Goal: Check status

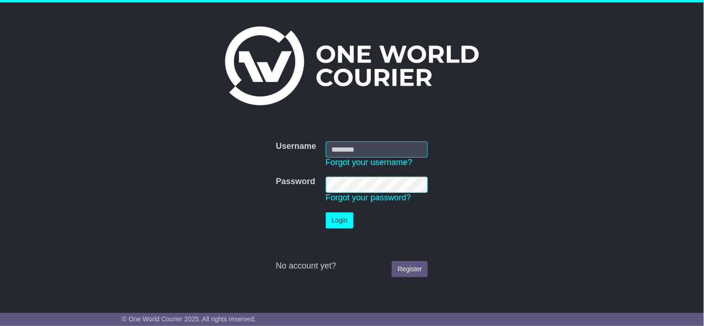
click at [0, 326] on nordpass-portal at bounding box center [0, 326] width 0 height 0
type input "**********"
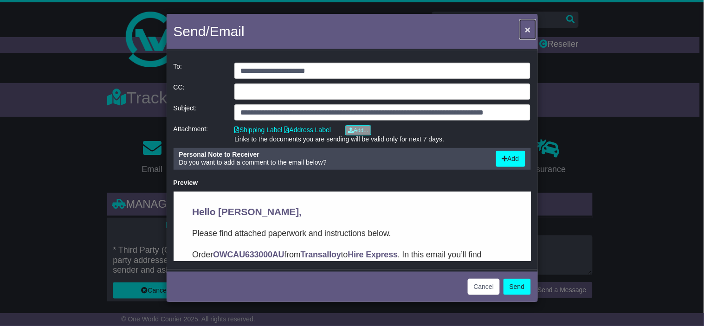
click at [527, 35] on button "×" at bounding box center [527, 29] width 15 height 19
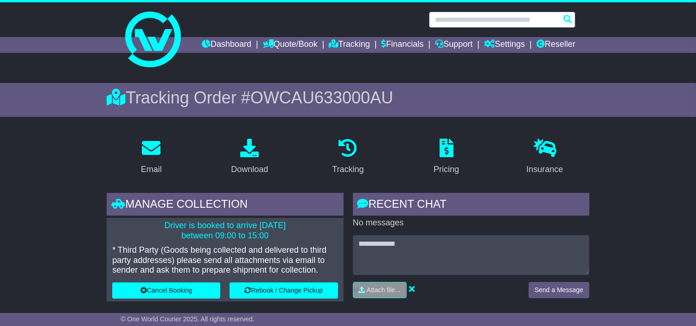
click at [493, 19] on input "text" at bounding box center [502, 20] width 147 height 16
paste input "*******"
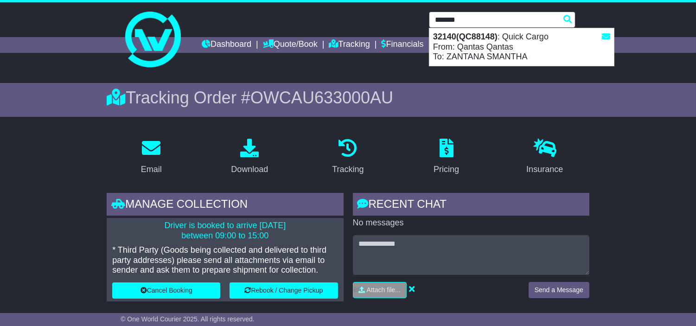
click at [487, 52] on div "32140(QC88148) : Quick Cargo From: Qantas Qantas To: ZANTANA SMANTHA" at bounding box center [522, 47] width 185 height 38
type input "*****"
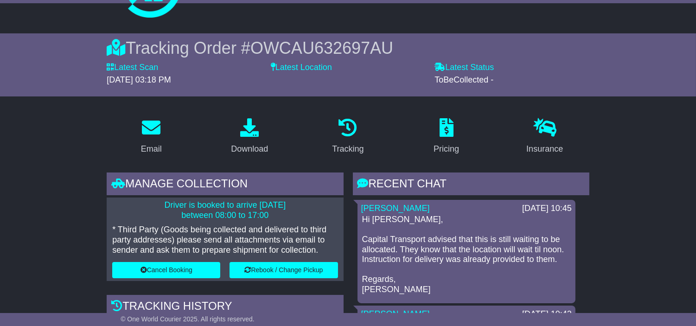
scroll to position [155, 0]
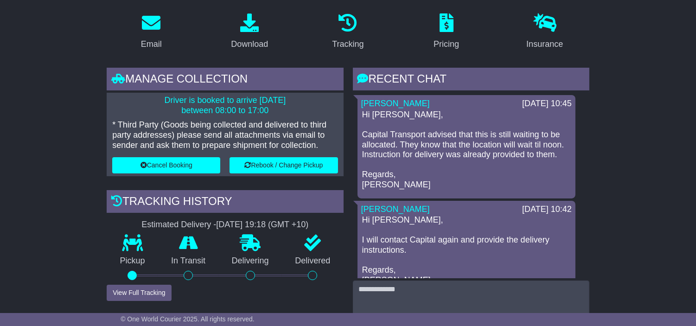
drag, startPoint x: 448, startPoint y: 152, endPoint x: 468, endPoint y: 156, distance: 20.3
click at [447, 152] on p "Hi [PERSON_NAME], Capital Transport advised that this is still waiting to be al…" at bounding box center [466, 150] width 209 height 80
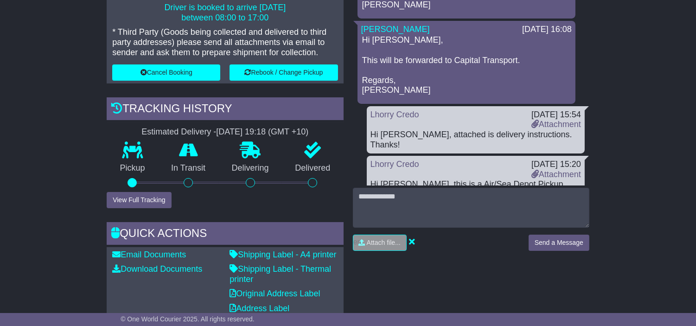
scroll to position [258, 0]
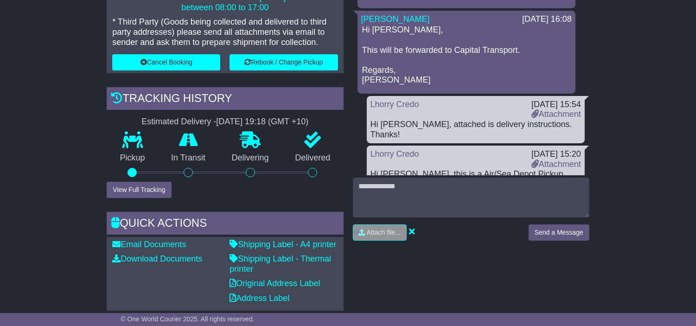
click at [552, 153] on div "[DATE] 15:20 Attachment" at bounding box center [556, 159] width 59 height 20
click at [553, 160] on link "Attachment" at bounding box center [557, 164] width 50 height 9
drag, startPoint x: 261, startPoint y: 223, endPoint x: 257, endPoint y: 215, distance: 8.5
click at [261, 223] on div "Manage collection Driver is booked to arrive [DATE] between 08:00 to 17:00 * Th…" at bounding box center [225, 138] width 246 height 346
click at [546, 160] on link "Attachment" at bounding box center [557, 164] width 50 height 9
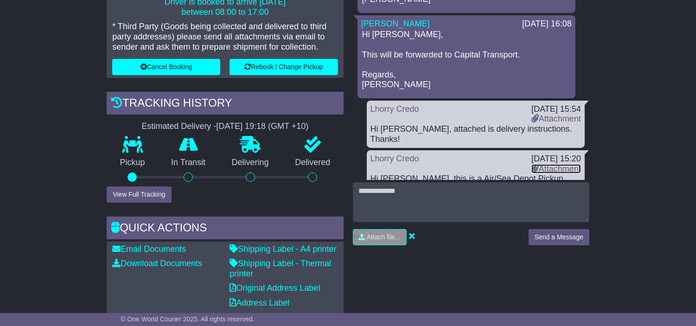
scroll to position [309, 0]
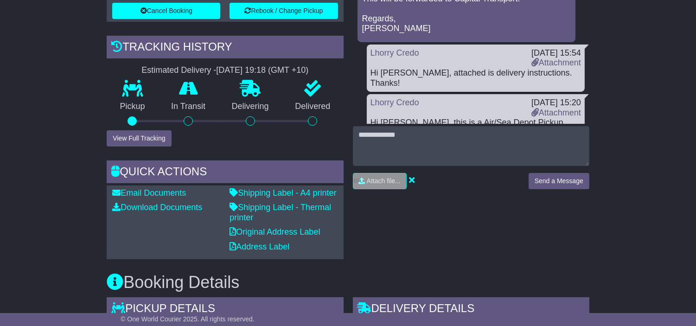
click at [525, 259] on div "RECENT CHAT Loading... No messages [PERSON_NAME] [DATE] 10:45 Hi [PERSON_NAME],…" at bounding box center [471, 86] width 246 height 346
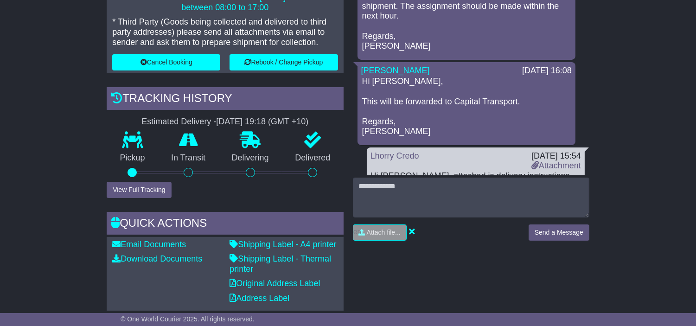
scroll to position [428, 0]
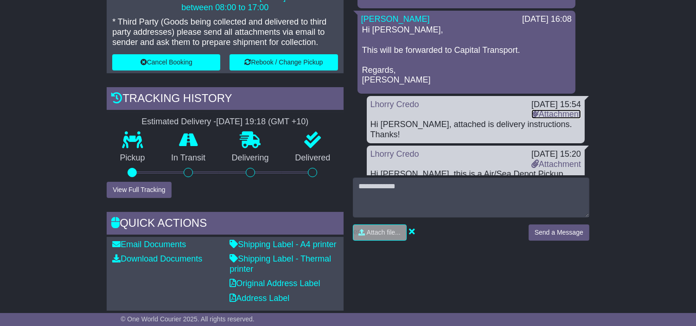
click at [565, 110] on link "Attachment" at bounding box center [557, 114] width 50 height 9
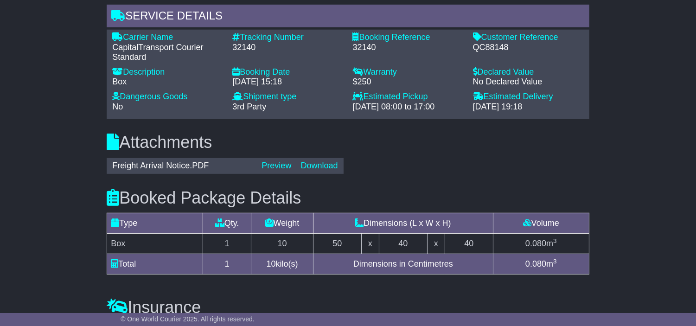
scroll to position [825, 0]
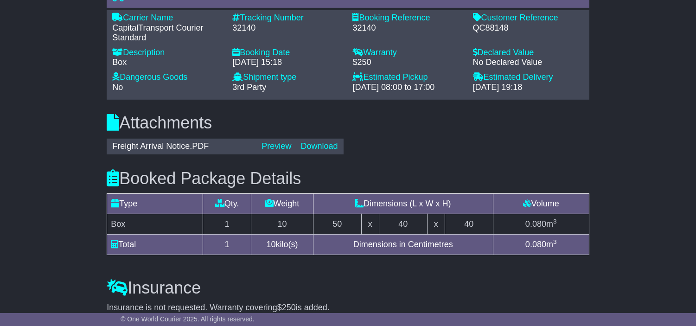
click at [497, 33] on div "QC88148" at bounding box center [528, 28] width 111 height 10
drag, startPoint x: 497, startPoint y: 47, endPoint x: 576, endPoint y: 57, distance: 79.5
click at [497, 33] on div "QC88148" at bounding box center [528, 28] width 111 height 10
copy div "QC88148"
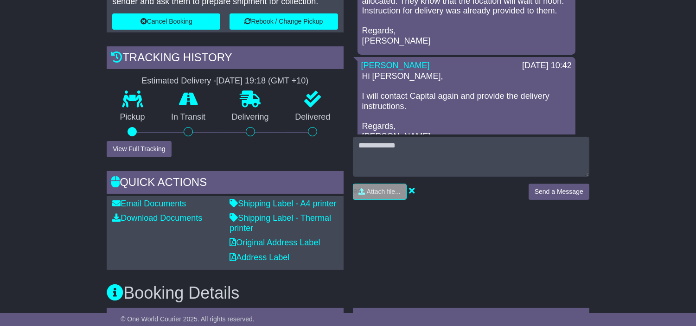
scroll to position [309, 0]
